Goal: Task Accomplishment & Management: Use online tool/utility

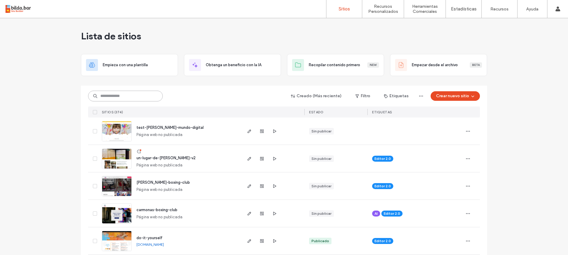
click at [101, 93] on input at bounding box center [125, 96] width 75 height 11
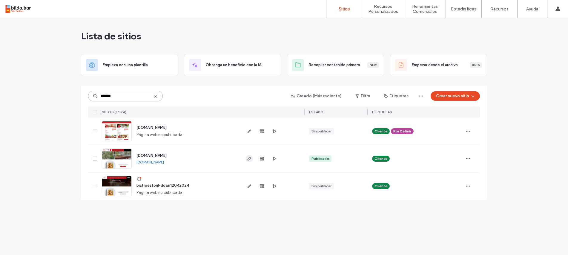
type input "*******"
click at [248, 159] on icon "button" at bounding box center [249, 159] width 5 height 5
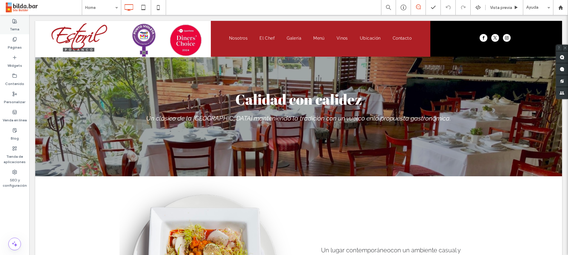
click at [12, 23] on icon at bounding box center [14, 21] width 5 height 5
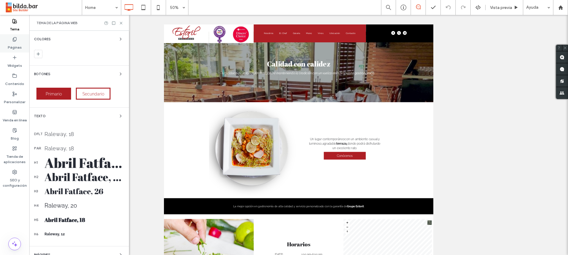
click at [14, 44] on label "Páginas" at bounding box center [15, 46] width 14 height 8
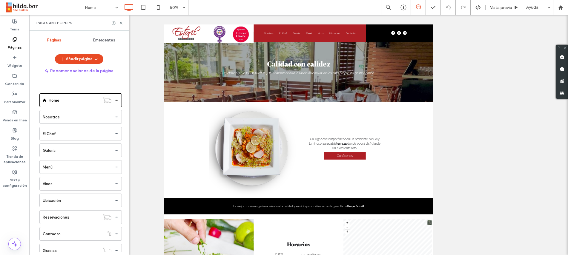
click at [96, 41] on span "Emergentes" at bounding box center [104, 40] width 22 height 5
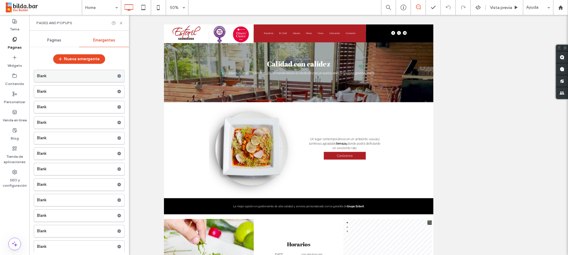
click at [79, 75] on label "Blank" at bounding box center [77, 76] width 80 height 12
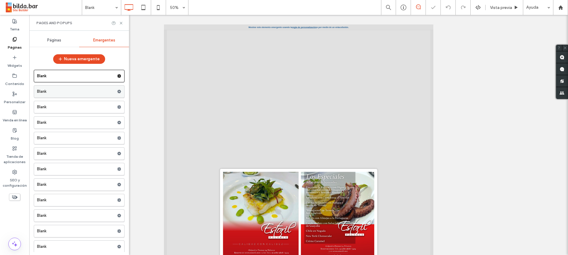
click at [79, 93] on label "Blank" at bounding box center [77, 92] width 80 height 12
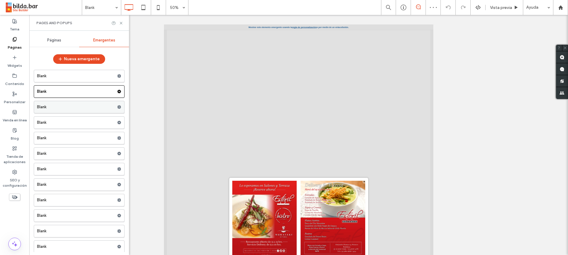
click at [60, 107] on label "Blank" at bounding box center [77, 107] width 80 height 12
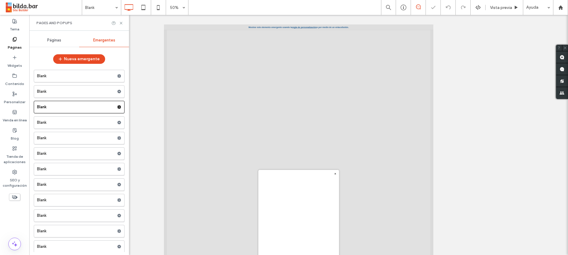
scroll to position [1, 0]
click at [57, 123] on label "Blank" at bounding box center [77, 123] width 80 height 12
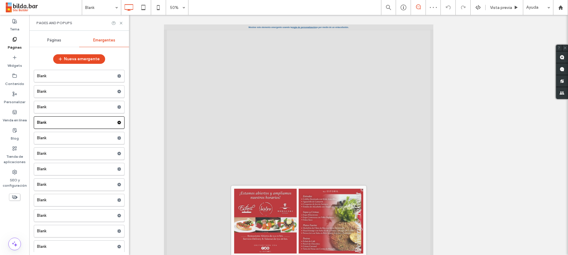
scroll to position [6, 0]
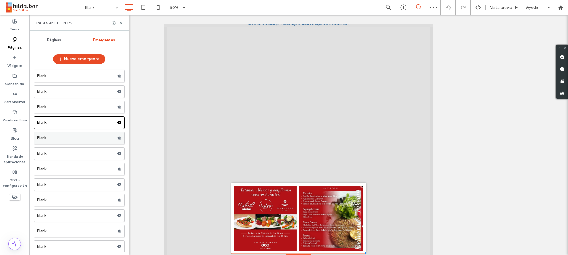
click at [51, 138] on label "Blank" at bounding box center [77, 138] width 80 height 12
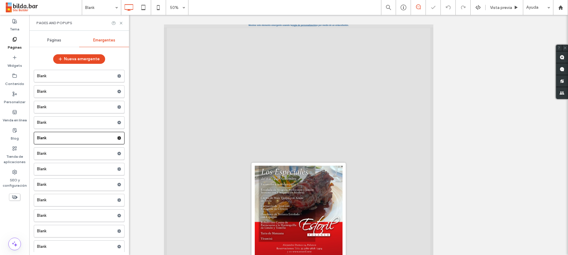
scroll to position [6, 0]
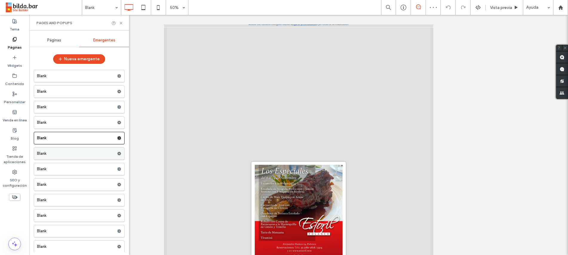
click at [62, 155] on label "Blank" at bounding box center [77, 154] width 80 height 12
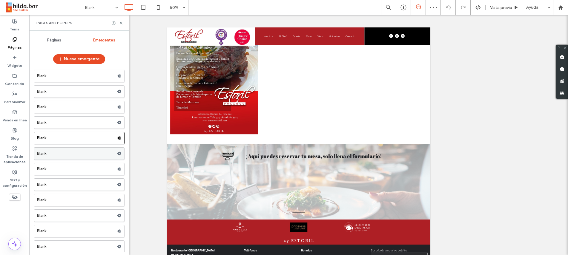
scroll to position [0, 0]
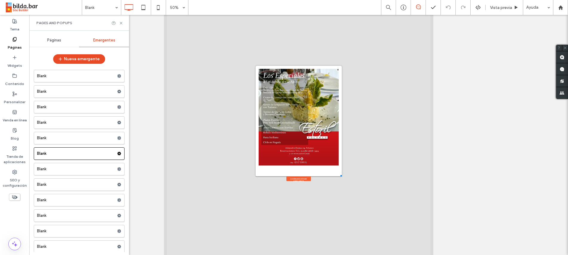
scroll to position [101, 0]
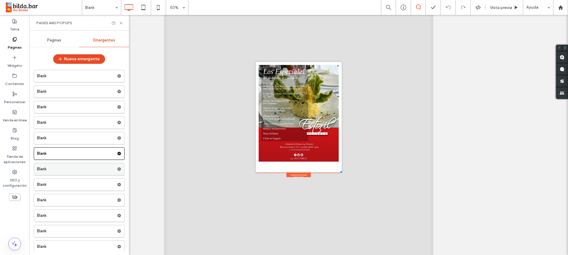
click at [55, 169] on label "Blank" at bounding box center [77, 169] width 80 height 12
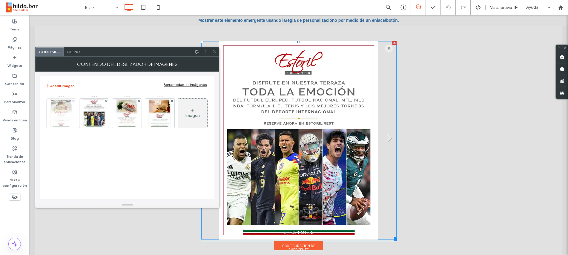
click at [62, 112] on img at bounding box center [61, 113] width 23 height 29
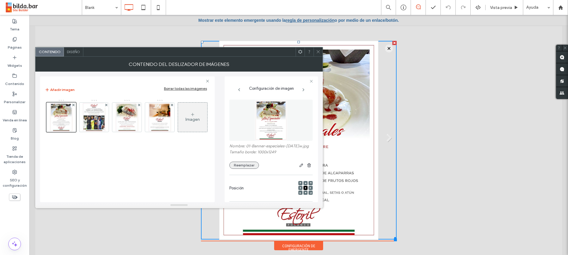
click at [244, 169] on button "Reemplazar" at bounding box center [244, 165] width 30 height 7
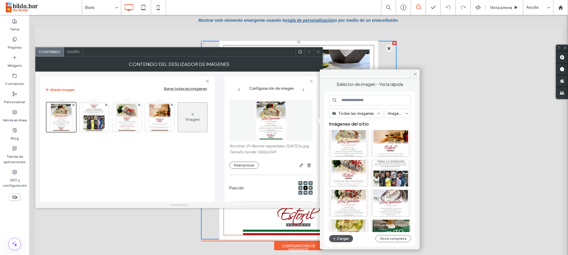
click at [344, 238] on button "Cargar" at bounding box center [341, 238] width 24 height 7
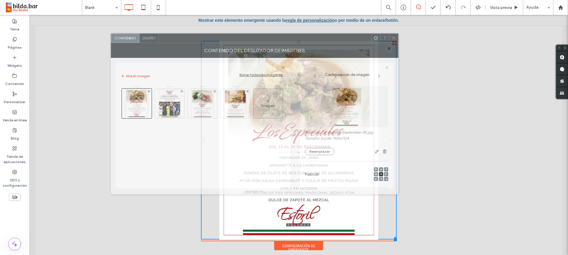
drag, startPoint x: 238, startPoint y: 53, endPoint x: 330, endPoint y: 39, distance: 93.8
click at [330, 39] on div at bounding box center [265, 38] width 212 height 9
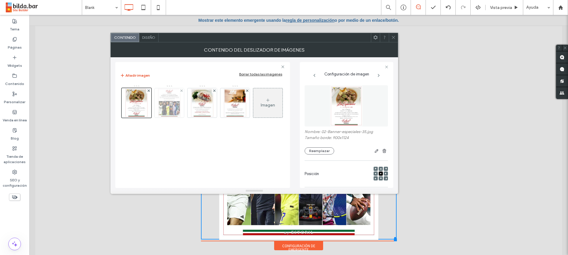
click at [173, 106] on img at bounding box center [169, 102] width 23 height 29
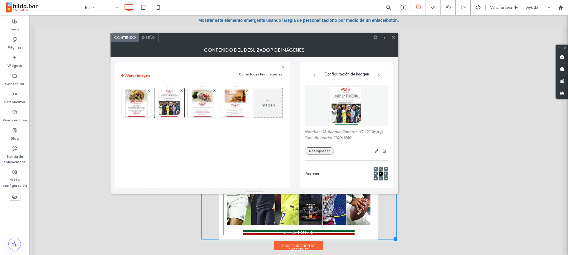
click at [322, 152] on button "Reemplazar" at bounding box center [320, 151] width 30 height 7
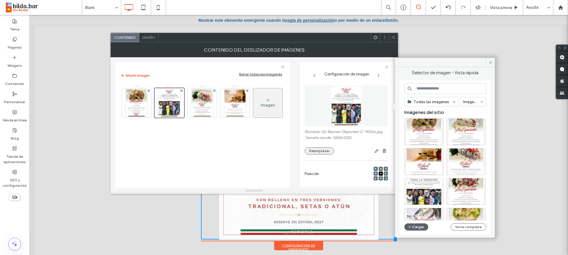
click at [322, 151] on button "Reemplazar" at bounding box center [320, 151] width 30 height 7
click at [414, 228] on button "Cargar" at bounding box center [417, 227] width 24 height 7
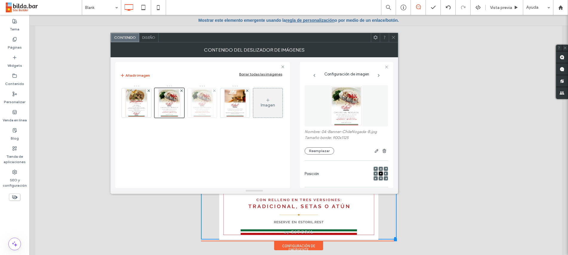
click at [199, 112] on img at bounding box center [202, 102] width 23 height 29
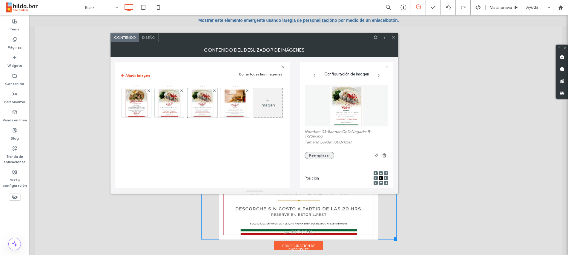
click at [321, 158] on button "Reemplazar" at bounding box center [320, 155] width 30 height 7
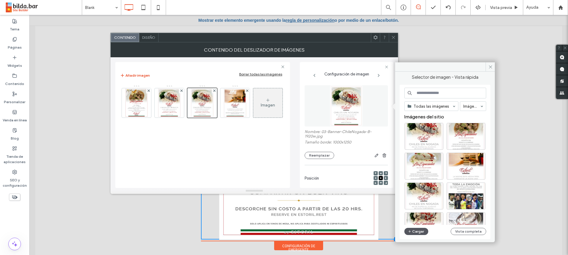
click at [414, 231] on button "Cargar" at bounding box center [417, 231] width 24 height 7
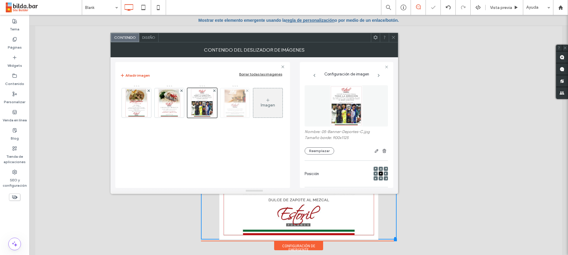
click at [238, 100] on img at bounding box center [234, 102] width 23 height 29
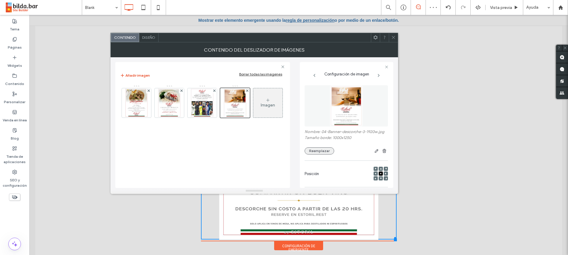
click at [321, 155] on button "Reemplazar" at bounding box center [320, 151] width 30 height 7
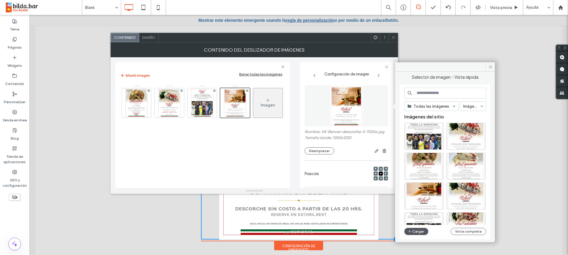
click at [416, 231] on button "Cargar" at bounding box center [417, 231] width 24 height 7
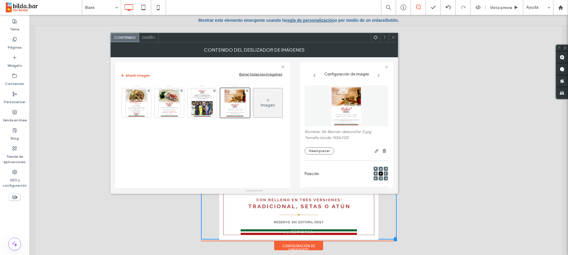
click at [393, 37] on icon at bounding box center [393, 37] width 4 height 4
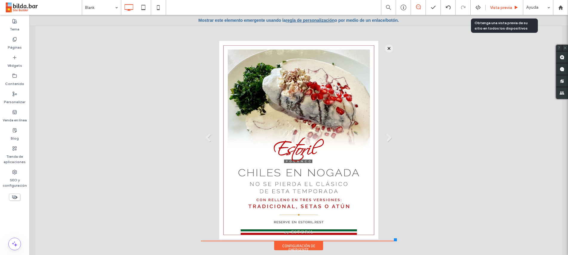
click at [502, 8] on span "Vista previa" at bounding box center [501, 7] width 22 height 5
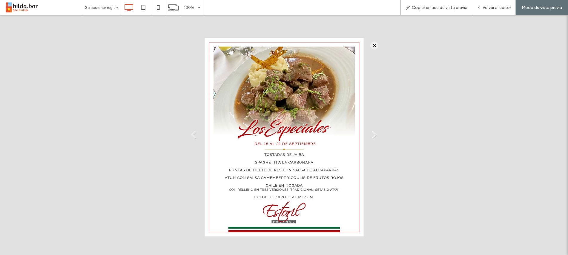
click at [373, 136] on link "Next" at bounding box center [374, 135] width 9 height 9
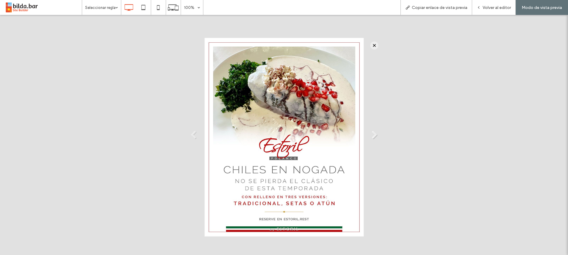
click at [373, 136] on link "Next" at bounding box center [374, 135] width 9 height 9
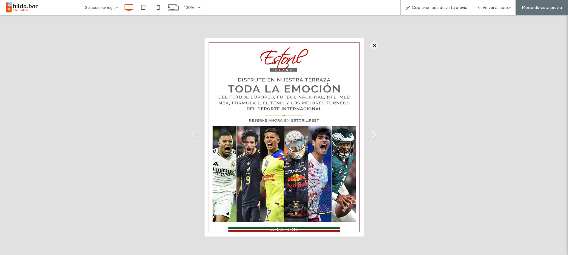
click at [373, 135] on link "Next" at bounding box center [374, 135] width 9 height 9
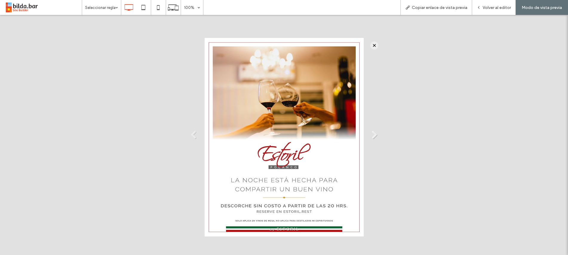
click at [373, 135] on link "Next" at bounding box center [374, 135] width 9 height 9
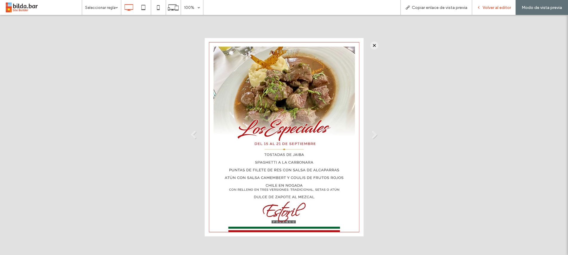
click at [491, 8] on span "Volver al editor" at bounding box center [497, 7] width 28 height 5
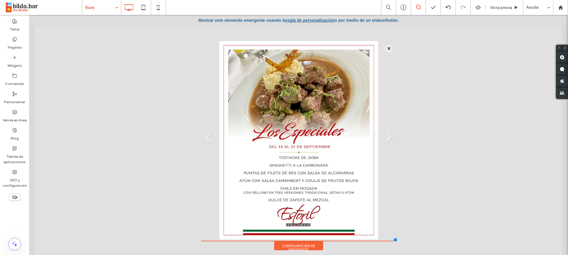
click at [118, 7] on div "Blank" at bounding box center [101, 7] width 39 height 15
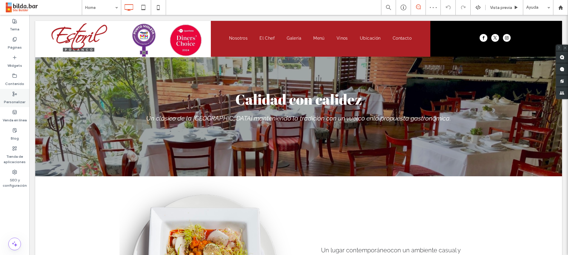
click at [16, 98] on label "Personalizar" at bounding box center [15, 100] width 22 height 8
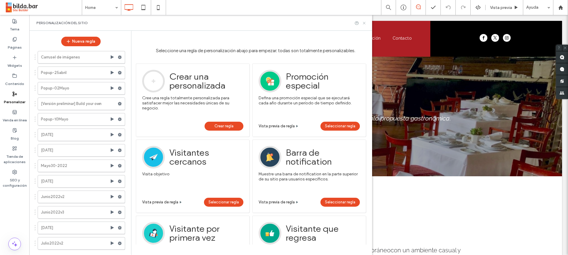
click at [363, 21] on icon at bounding box center [364, 23] width 4 height 4
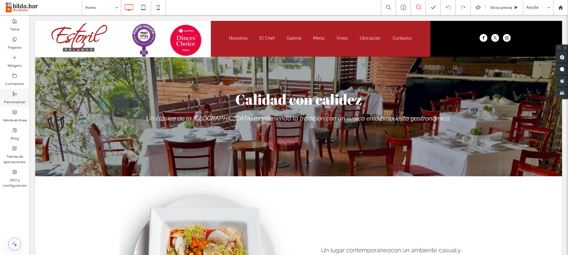
click at [14, 101] on label "Personalizar" at bounding box center [15, 100] width 22 height 8
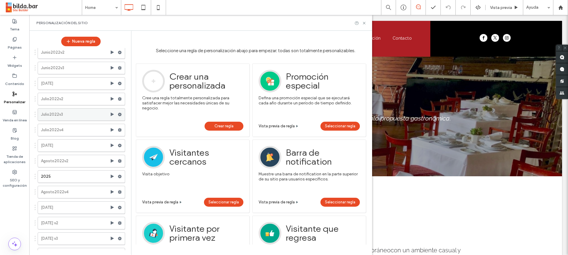
scroll to position [155, 0]
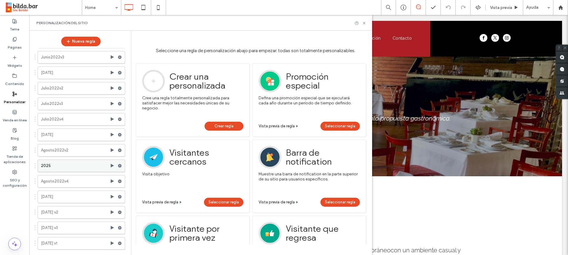
click at [111, 166] on use at bounding box center [112, 166] width 3 height 4
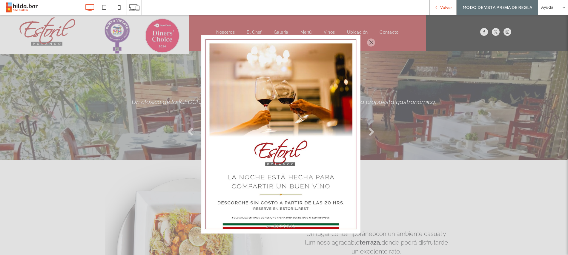
click at [447, 7] on span "Volver" at bounding box center [446, 7] width 12 height 5
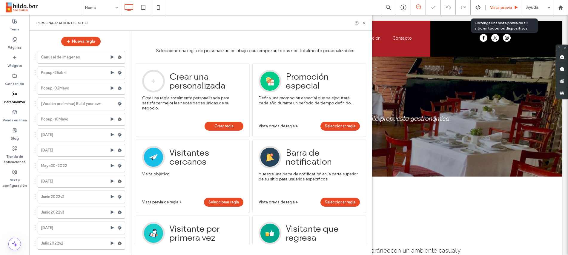
click at [504, 6] on span "Vista previa" at bounding box center [501, 7] width 22 height 5
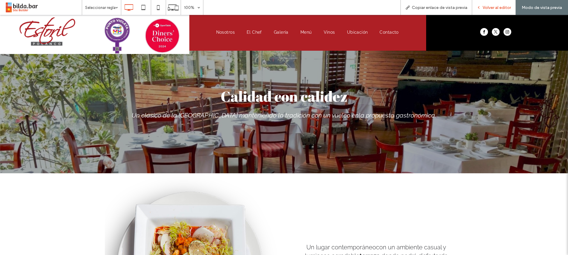
click at [491, 5] on span "Volver al editor" at bounding box center [497, 7] width 28 height 5
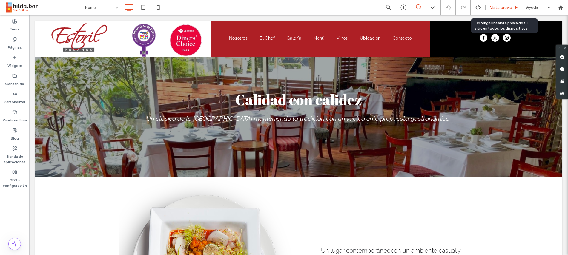
click at [501, 6] on span "Vista previa" at bounding box center [501, 7] width 22 height 5
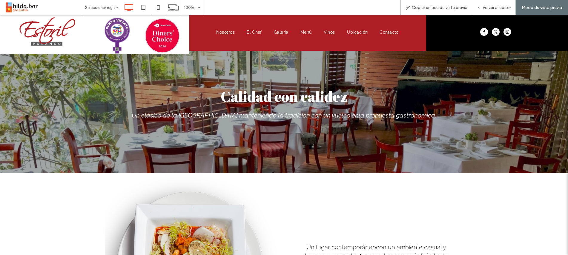
click at [52, 29] on img at bounding box center [47, 31] width 56 height 28
click at [486, 9] on span "Volver al editor" at bounding box center [497, 7] width 28 height 5
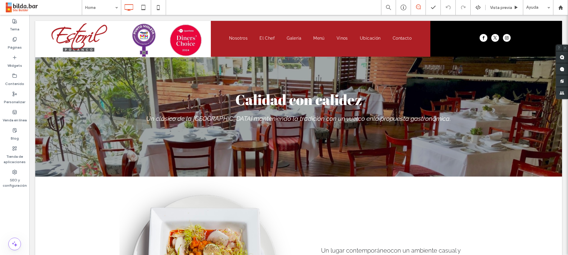
click at [419, 8] on icon at bounding box center [418, 6] width 5 height 5
click at [498, 5] on span "Vista previa" at bounding box center [501, 7] width 22 height 5
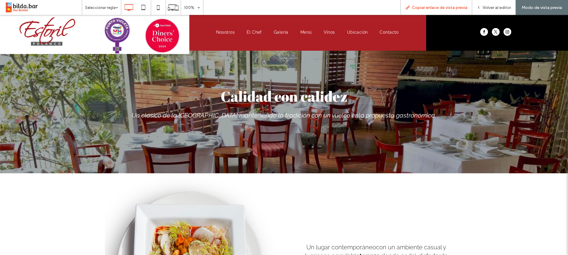
click at [442, 7] on span "Copiar enlace de vista previa" at bounding box center [440, 7] width 56 height 5
